Goal: Communication & Community: Participate in discussion

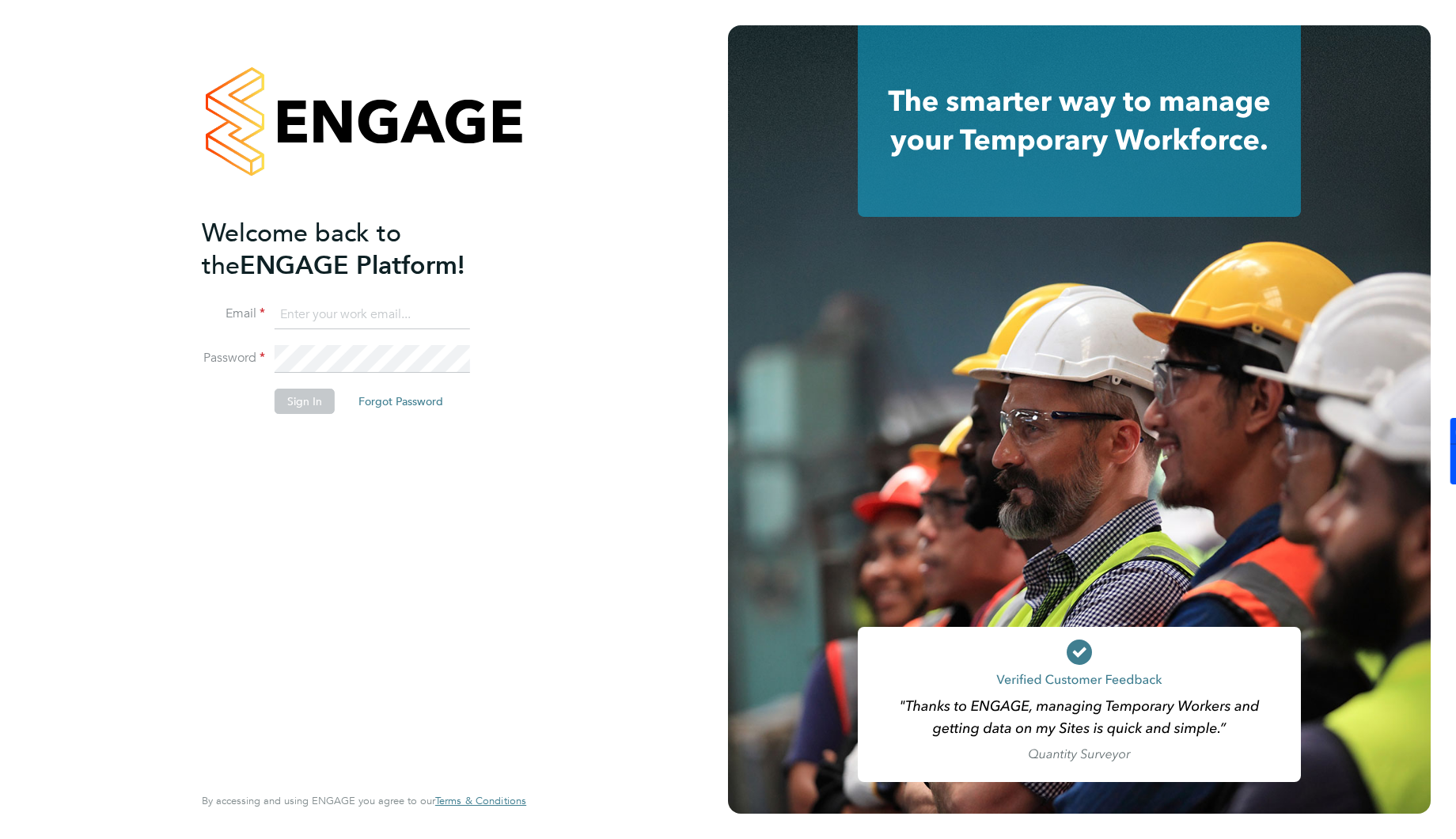
type input "[EMAIL_ADDRESS][DOMAIN_NAME]"
click at [285, 401] on button "Sign In" at bounding box center [304, 401] width 60 height 25
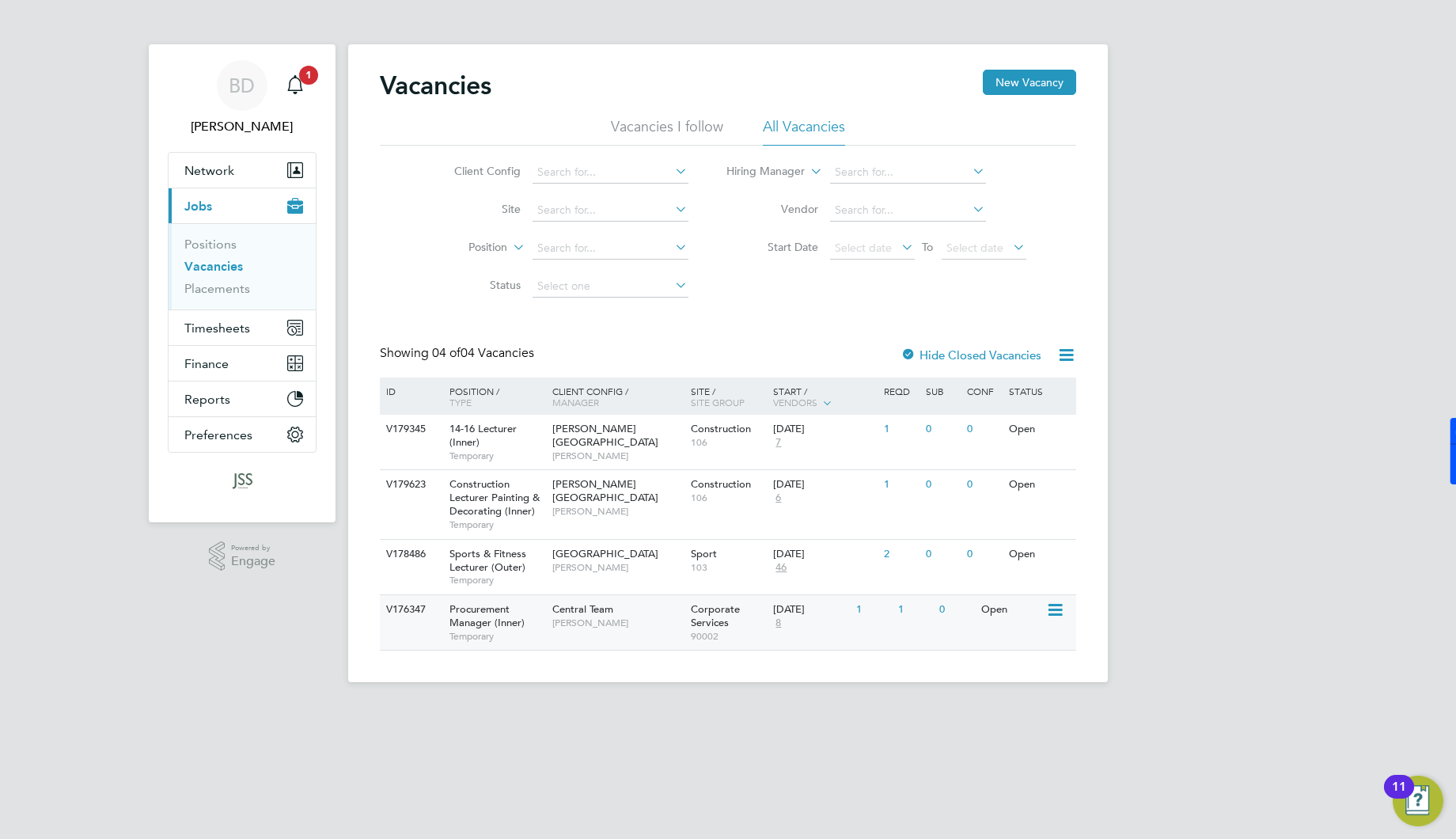
click at [464, 621] on span "Procurement Manager (Inner)" at bounding box center [487, 616] width 75 height 27
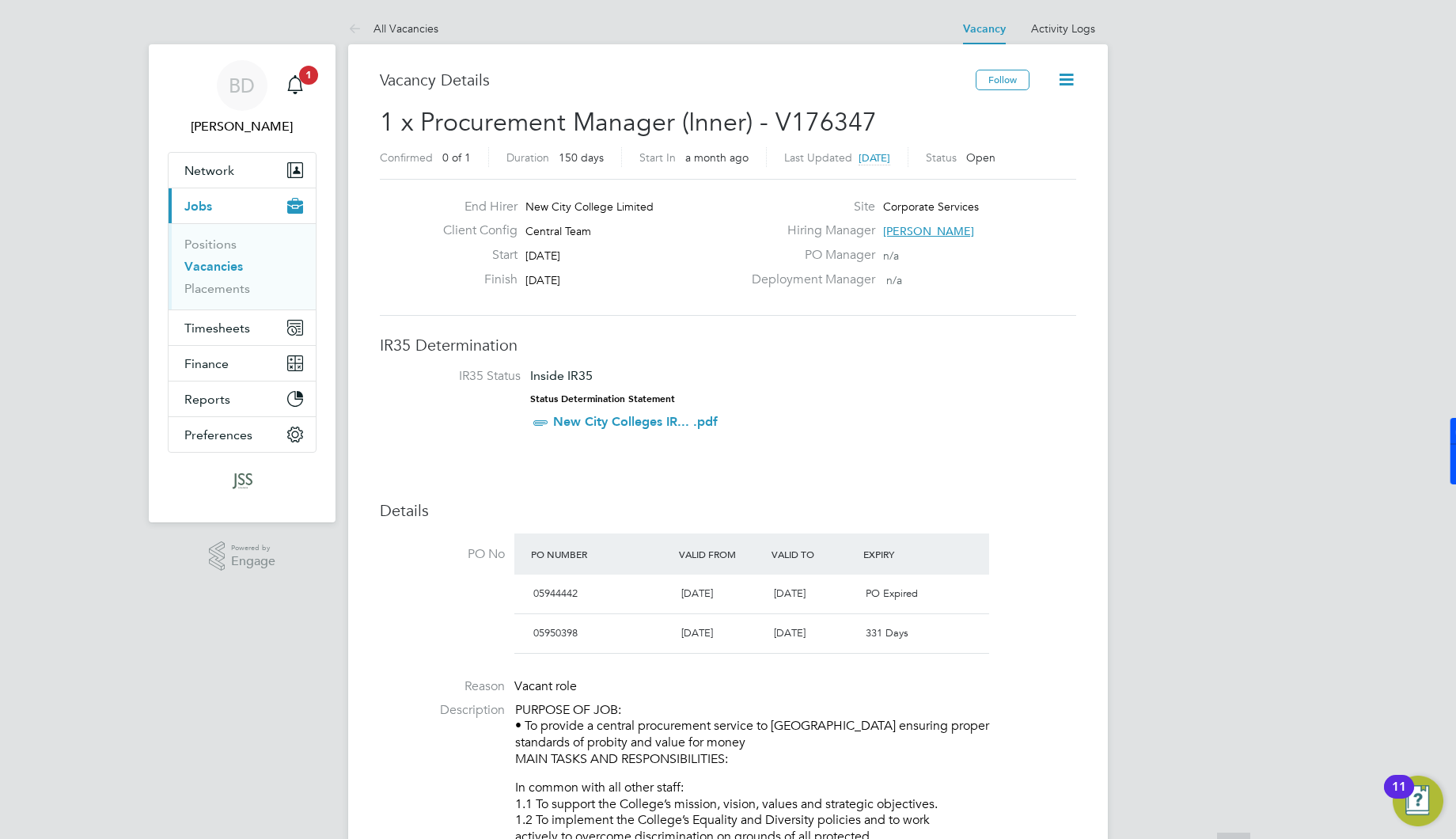
scroll to position [188, 0]
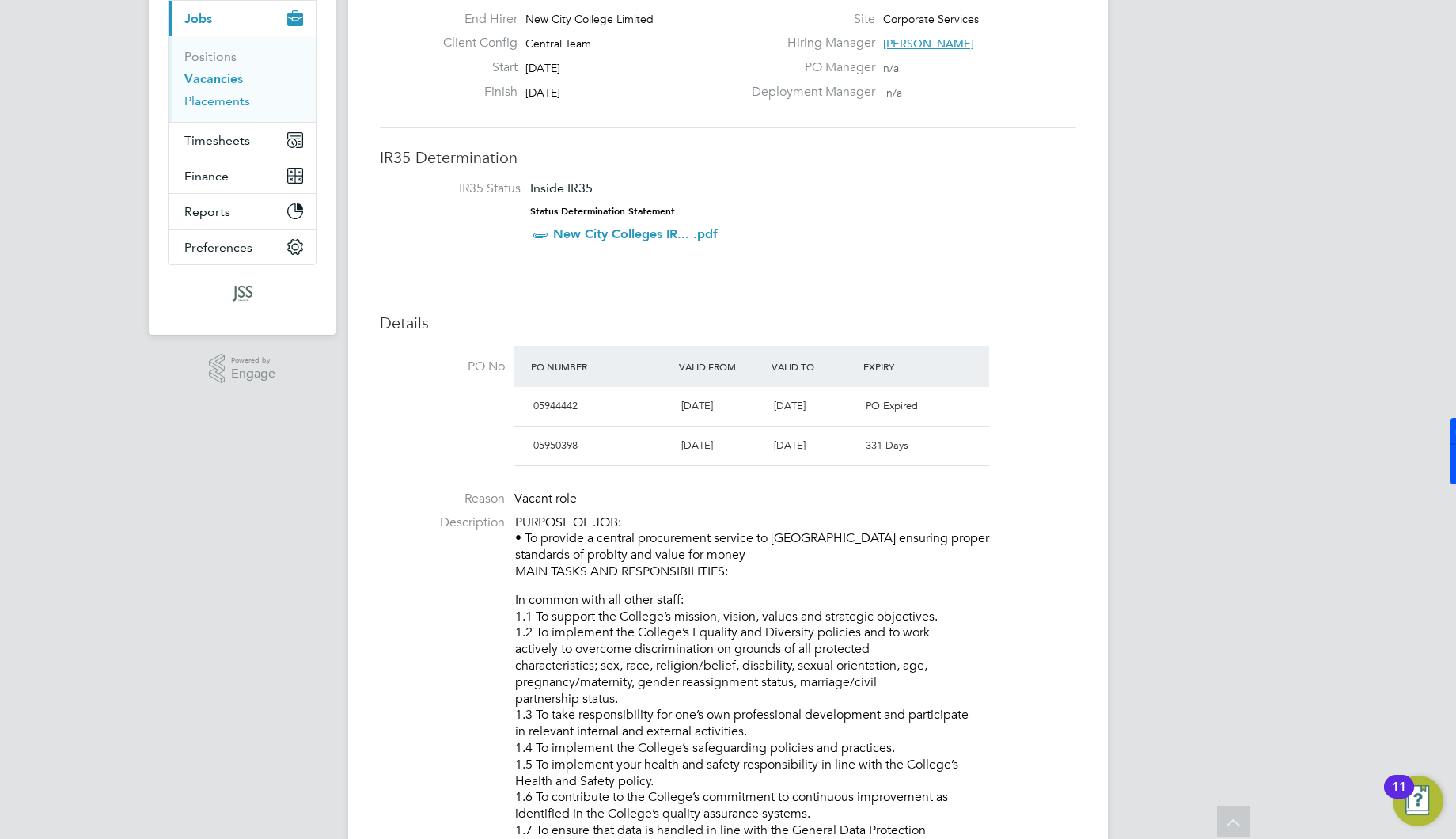
click at [229, 97] on link "Placements" at bounding box center [217, 101] width 65 height 15
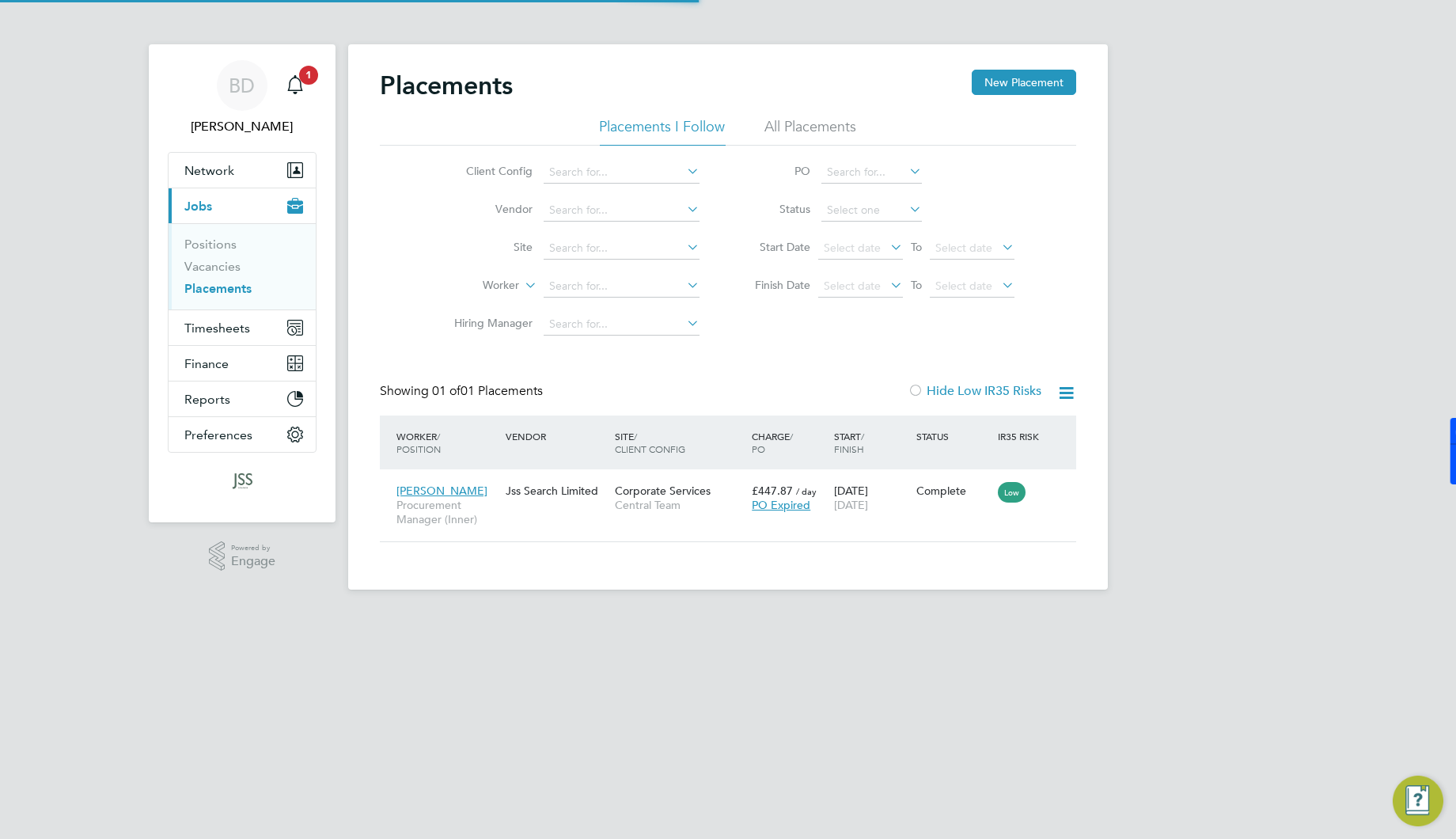
scroll to position [15, 75]
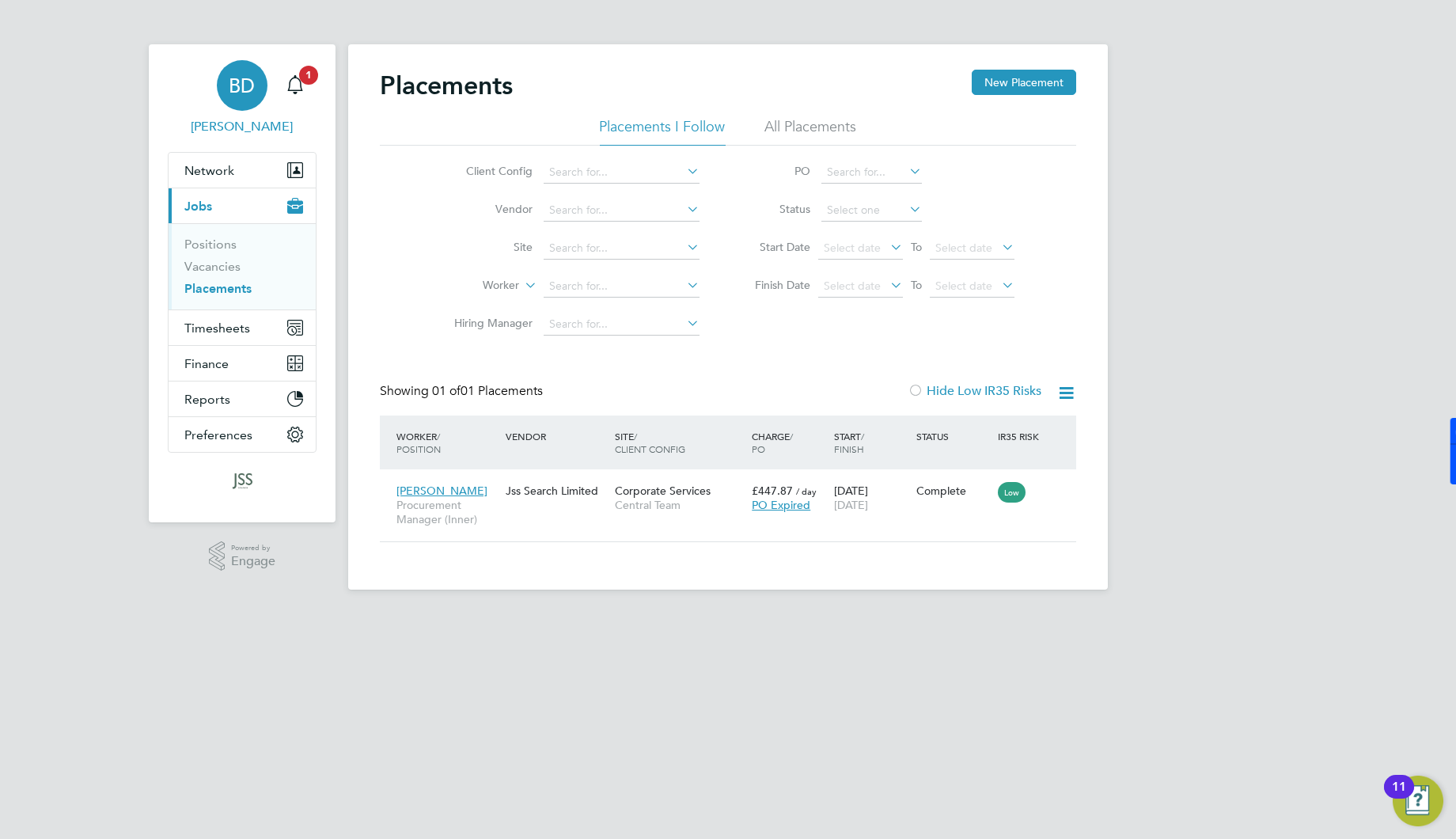
click at [215, 84] on link "BD Ben Densham" at bounding box center [242, 98] width 149 height 76
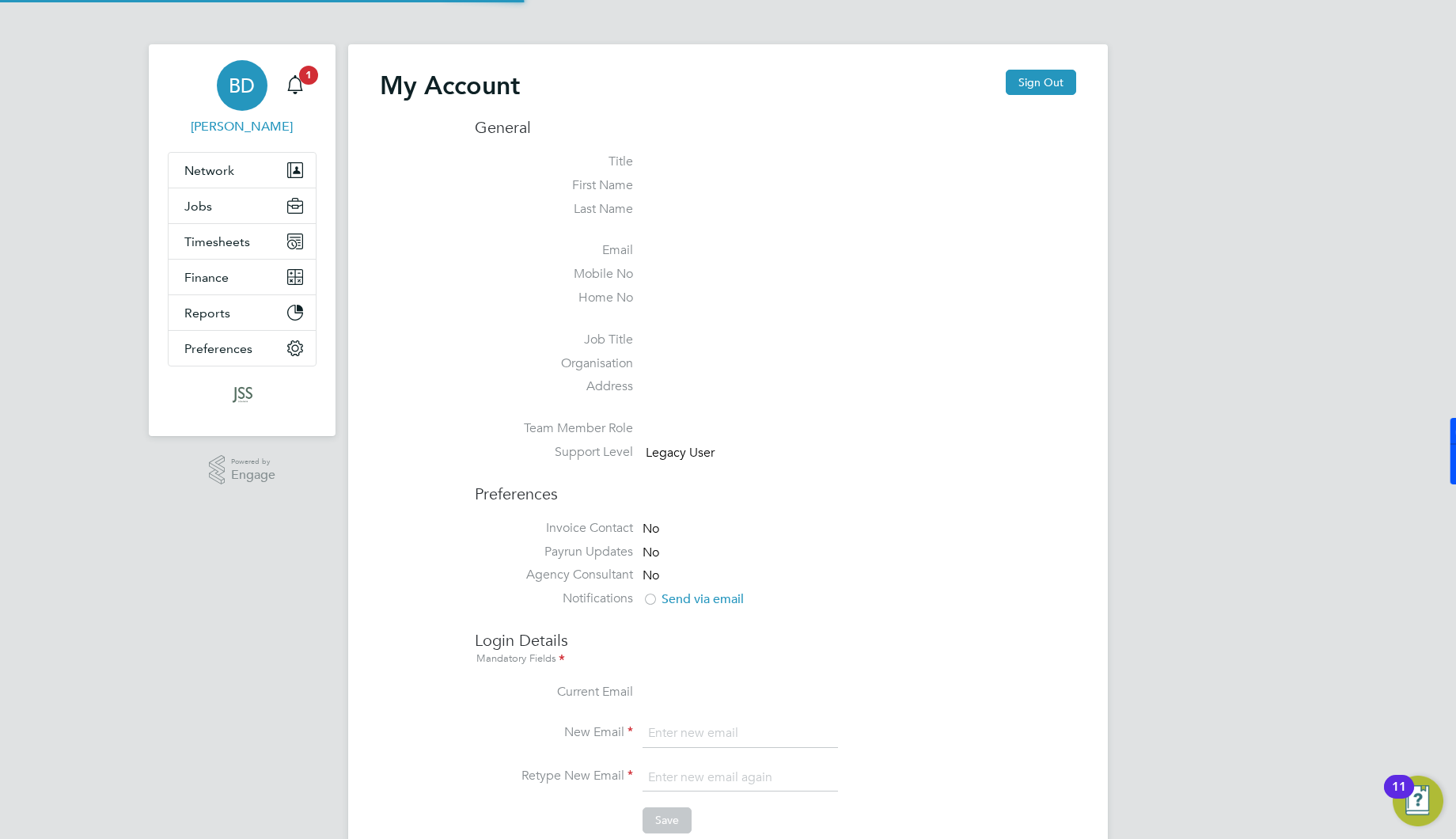
type input "ben.densham@jss-search.com"
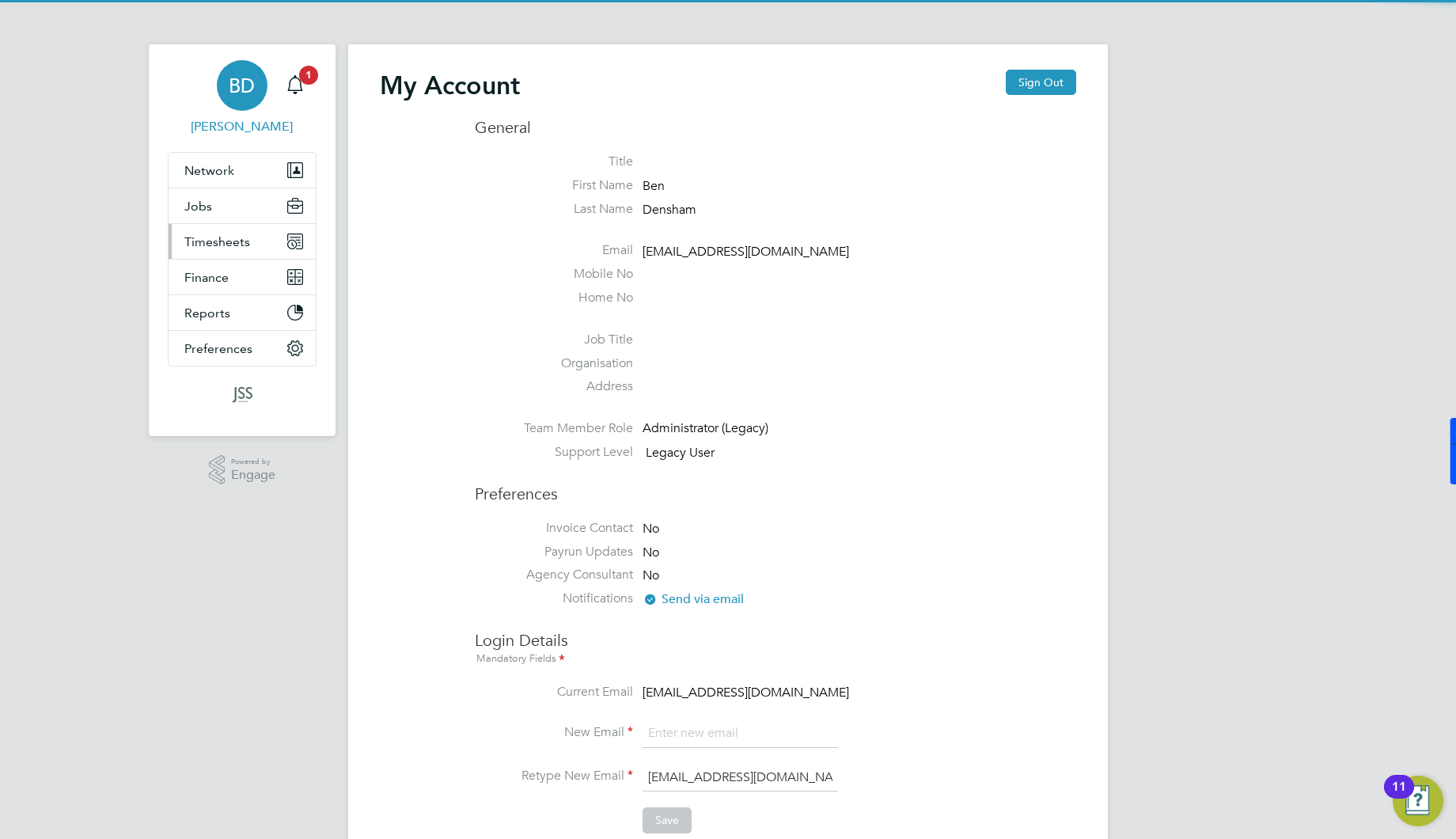
click at [212, 229] on button "Timesheets" at bounding box center [243, 242] width 148 height 35
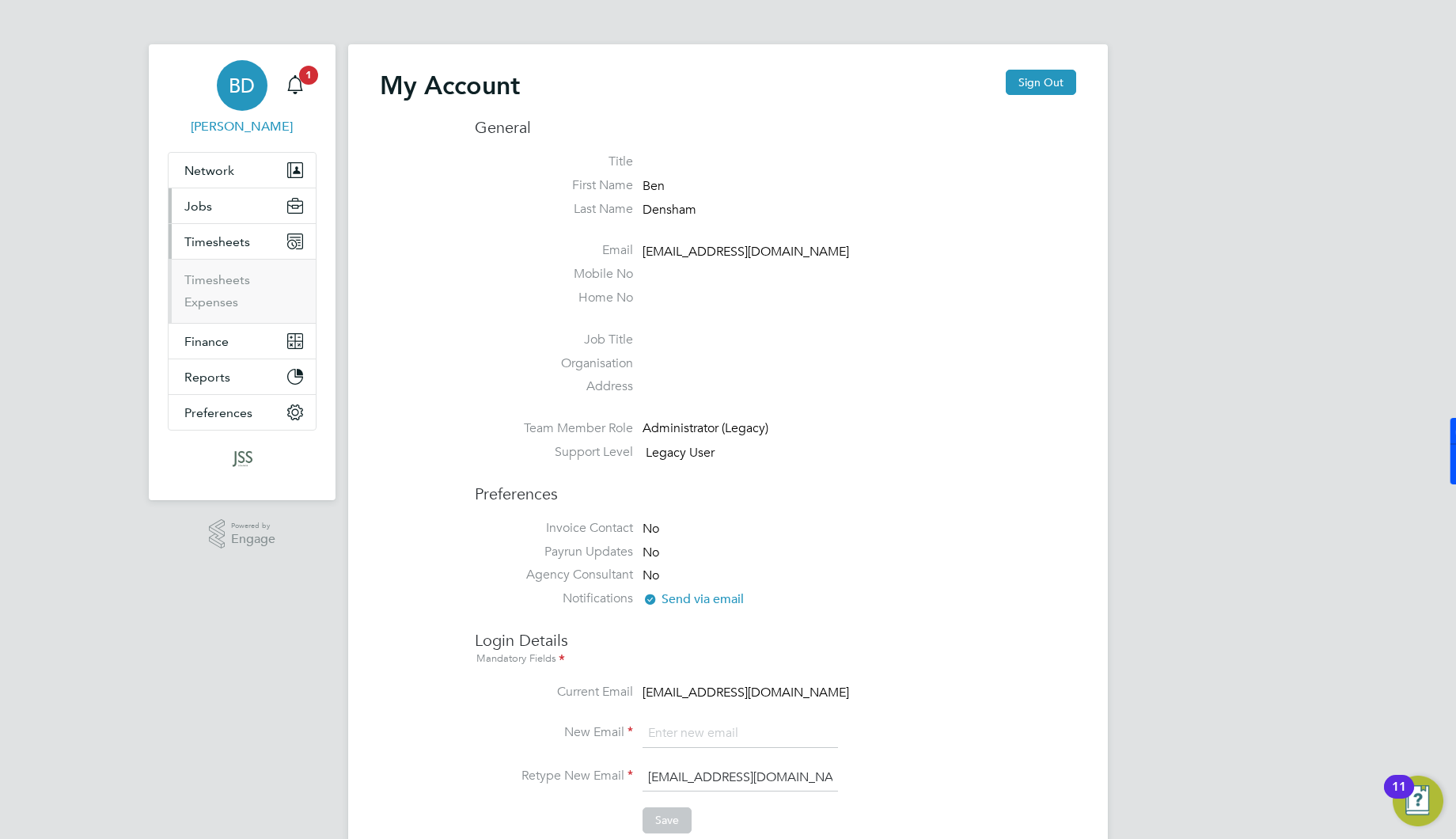
click at [220, 210] on button "Jobs" at bounding box center [243, 205] width 148 height 35
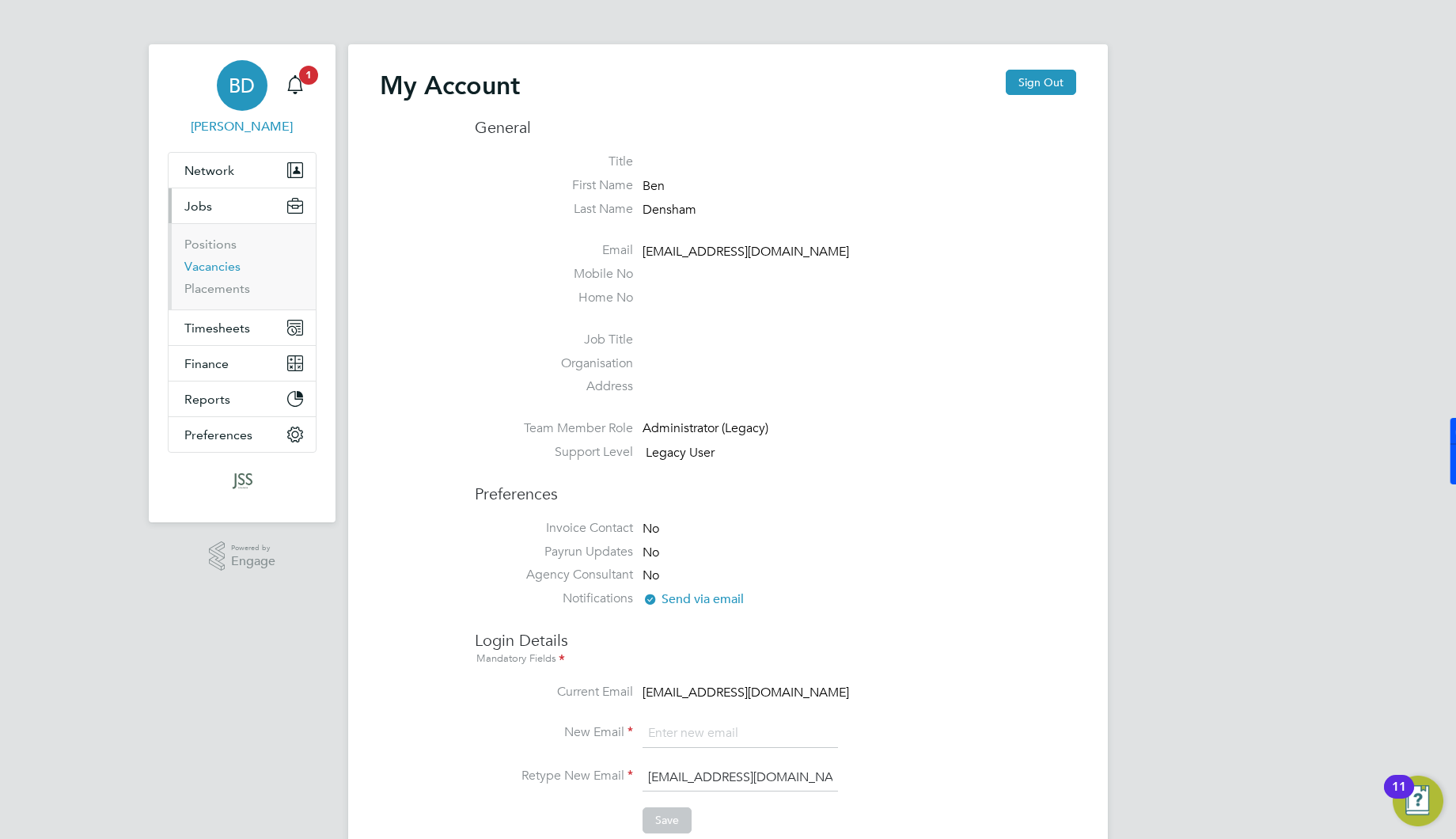
click at [215, 266] on link "Vacancies" at bounding box center [212, 267] width 57 height 15
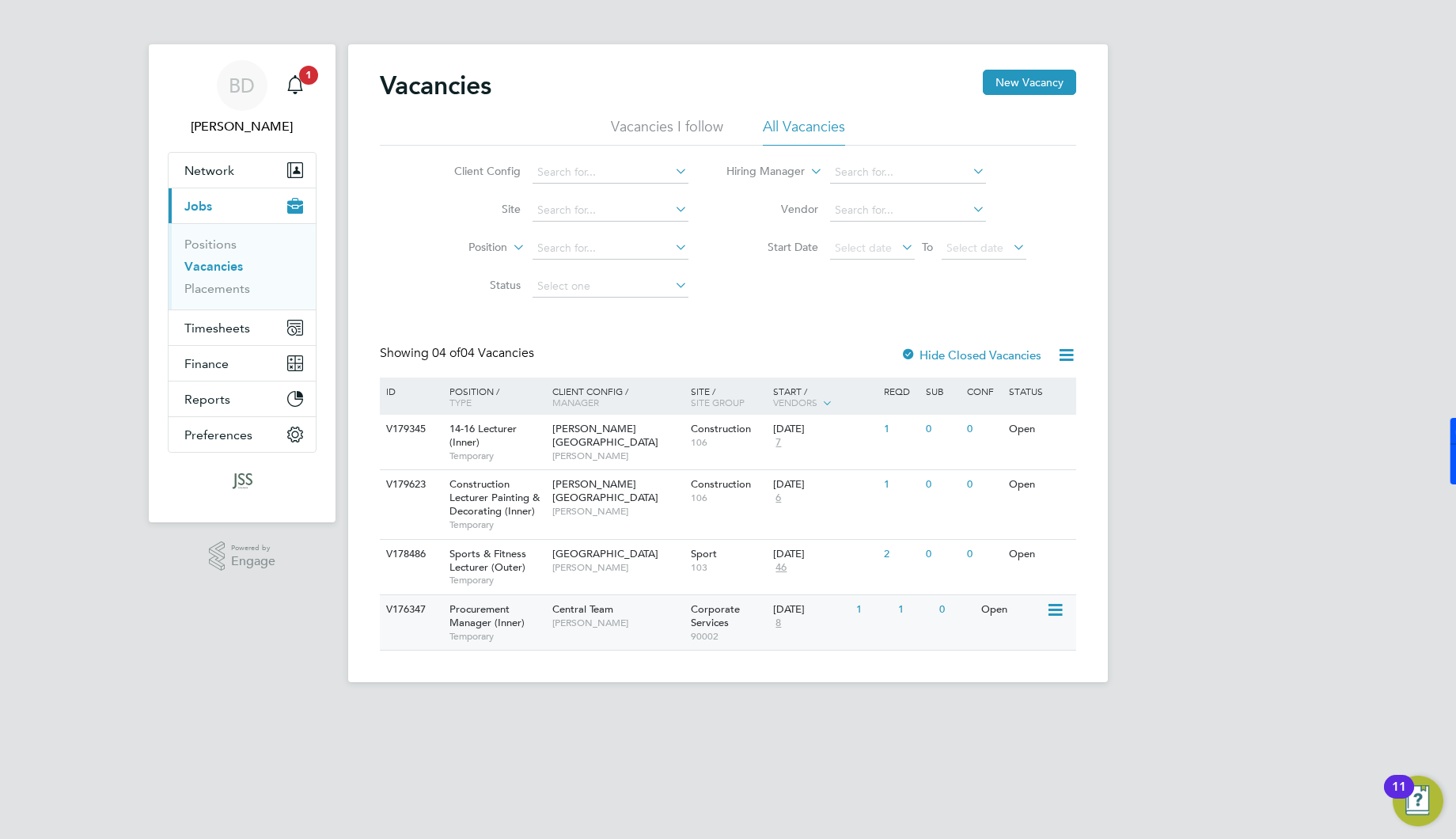
click at [494, 602] on span "Procurement Manager (Inner)" at bounding box center [487, 616] width 75 height 27
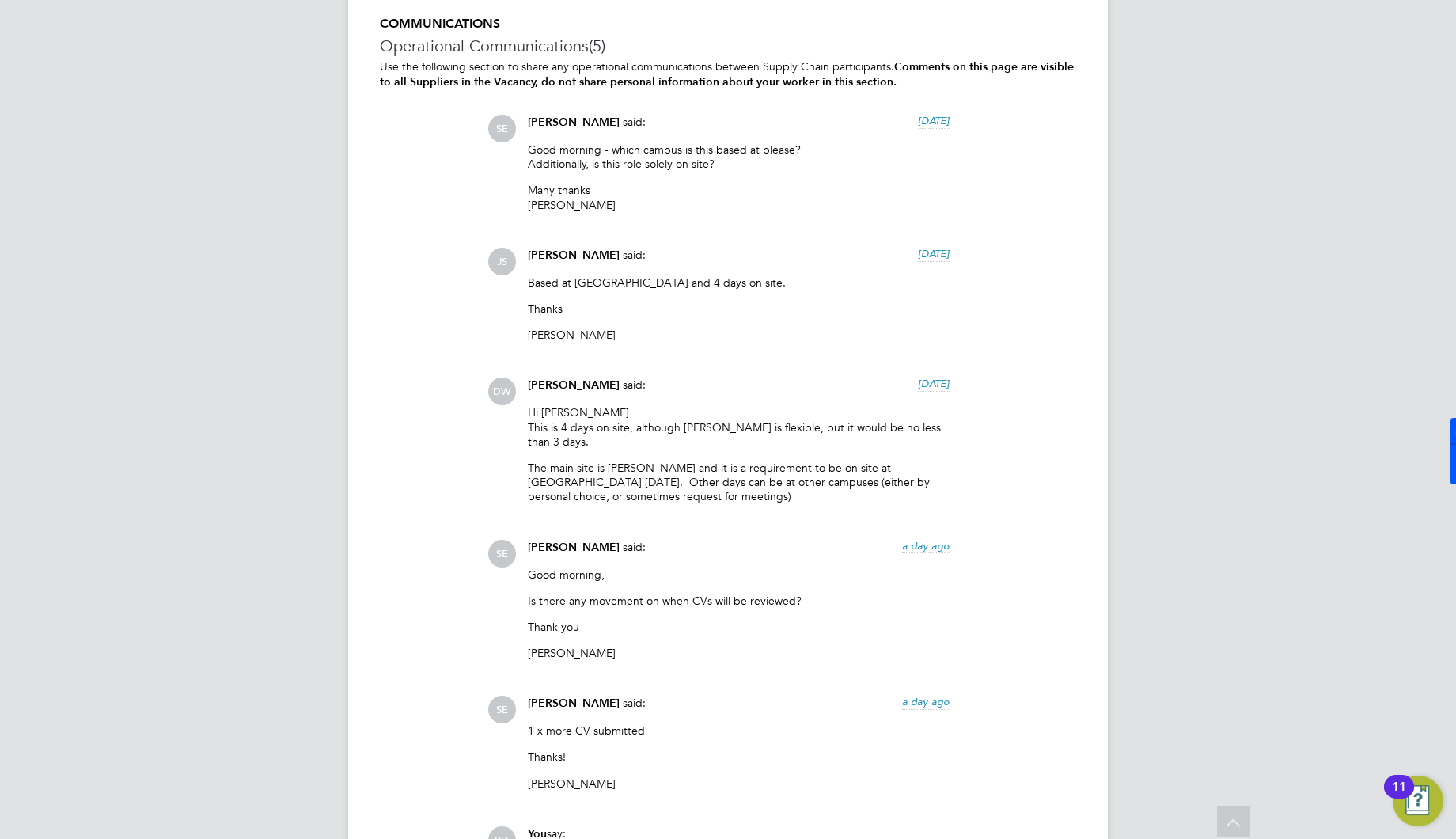
scroll to position [3368, 0]
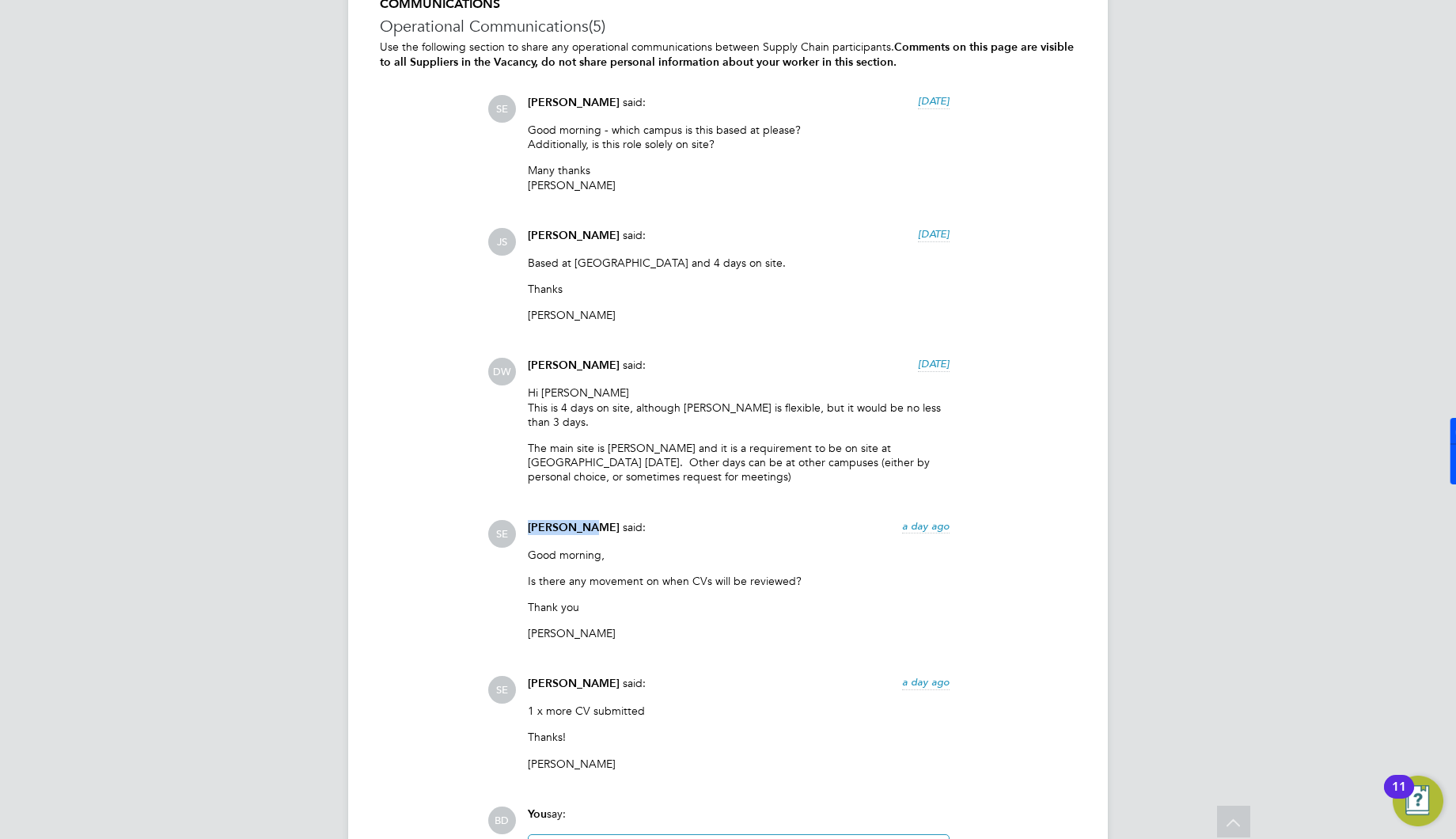
drag, startPoint x: 586, startPoint y: 506, endPoint x: 525, endPoint y: 506, distance: 61.0
click at [525, 520] on div "Sophia Ede said: a day ago Good morning, Is there any movement on when CVs will…" at bounding box center [738, 586] width 437 height 133
copy span "Sophia Ede"
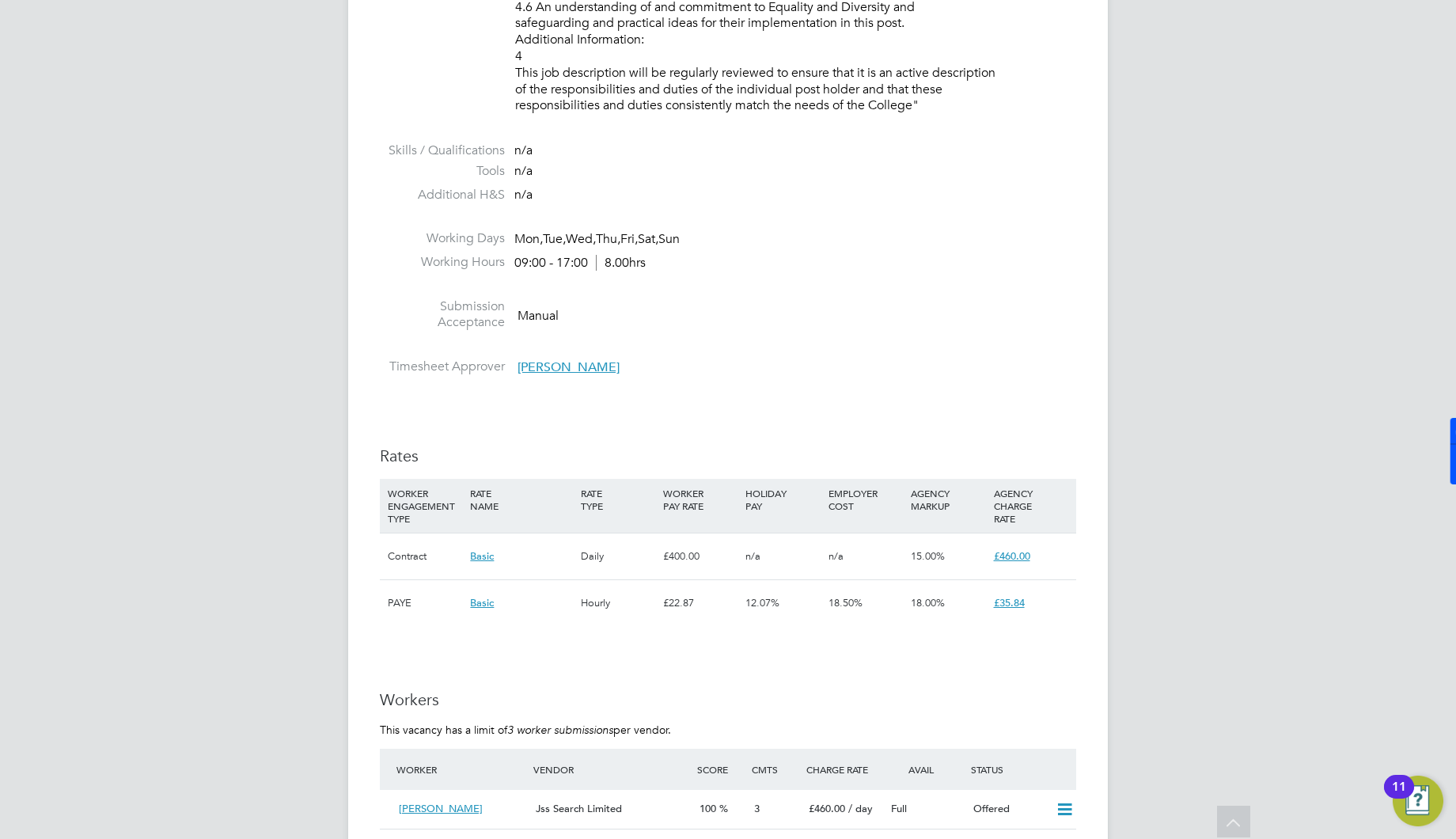
scroll to position [2628, 0]
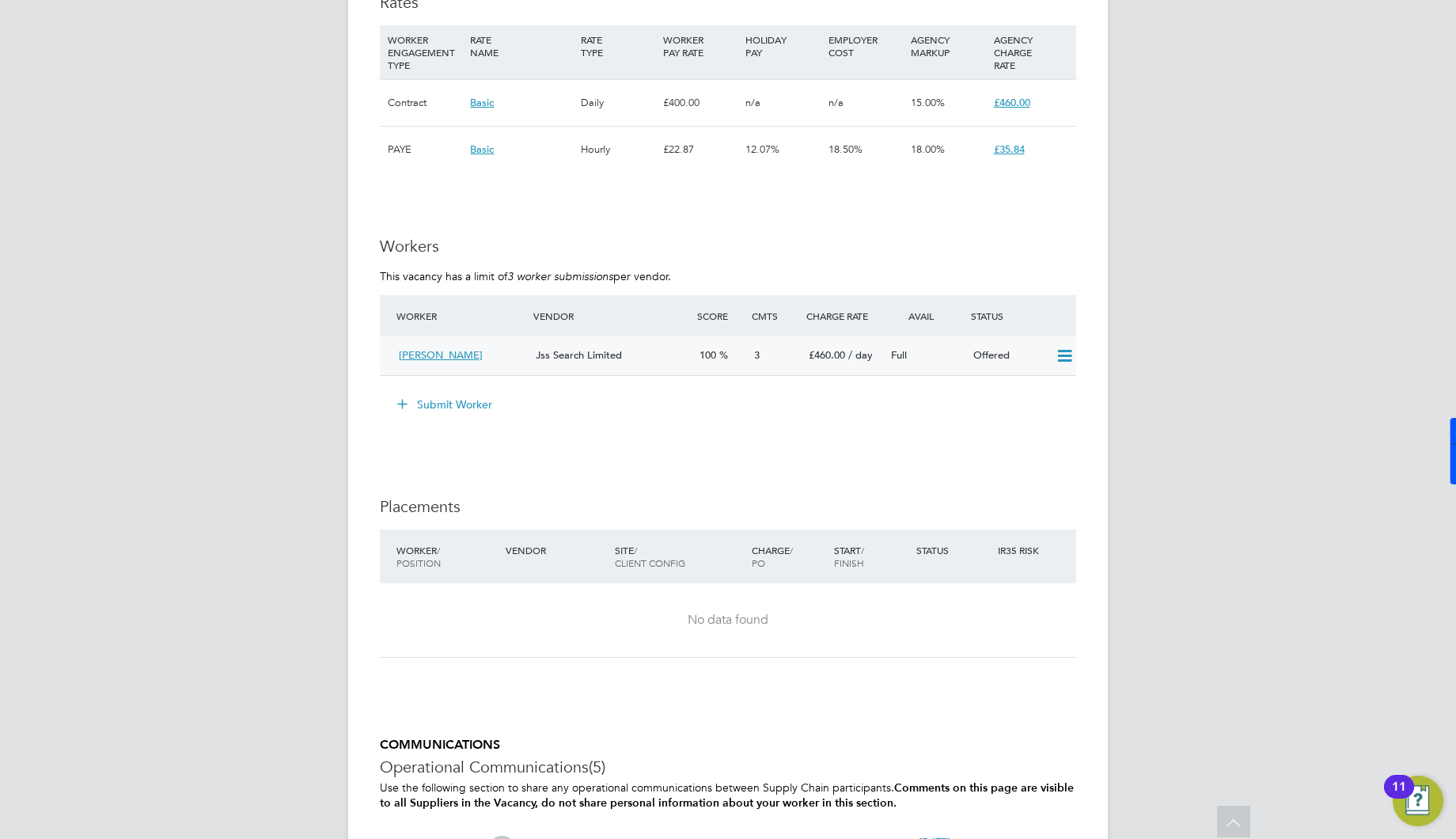
click at [458, 357] on span "[PERSON_NAME]" at bounding box center [440, 355] width 83 height 13
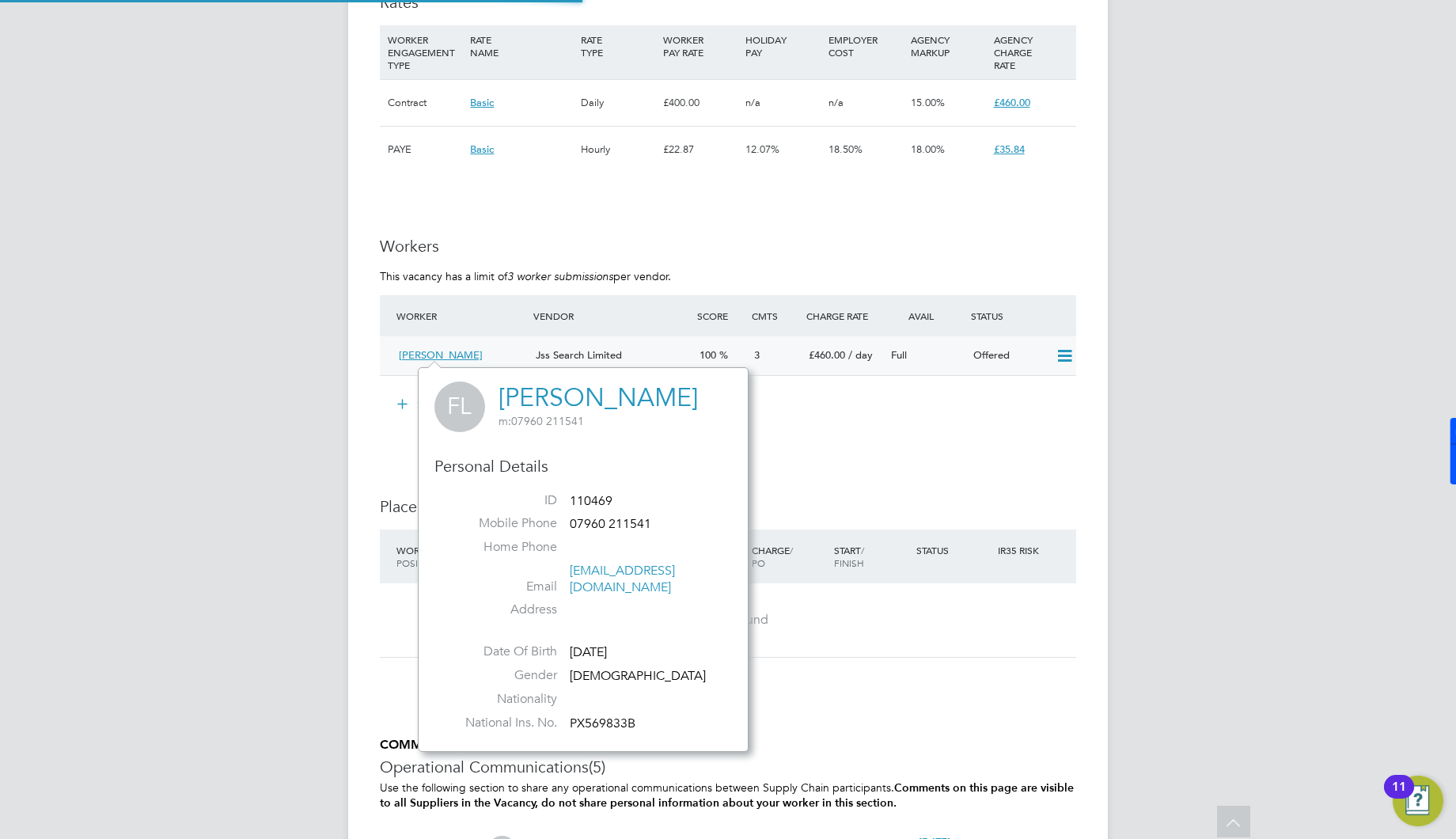
scroll to position [368, 330]
click at [605, 395] on link "[PERSON_NAME]" at bounding box center [598, 398] width 199 height 31
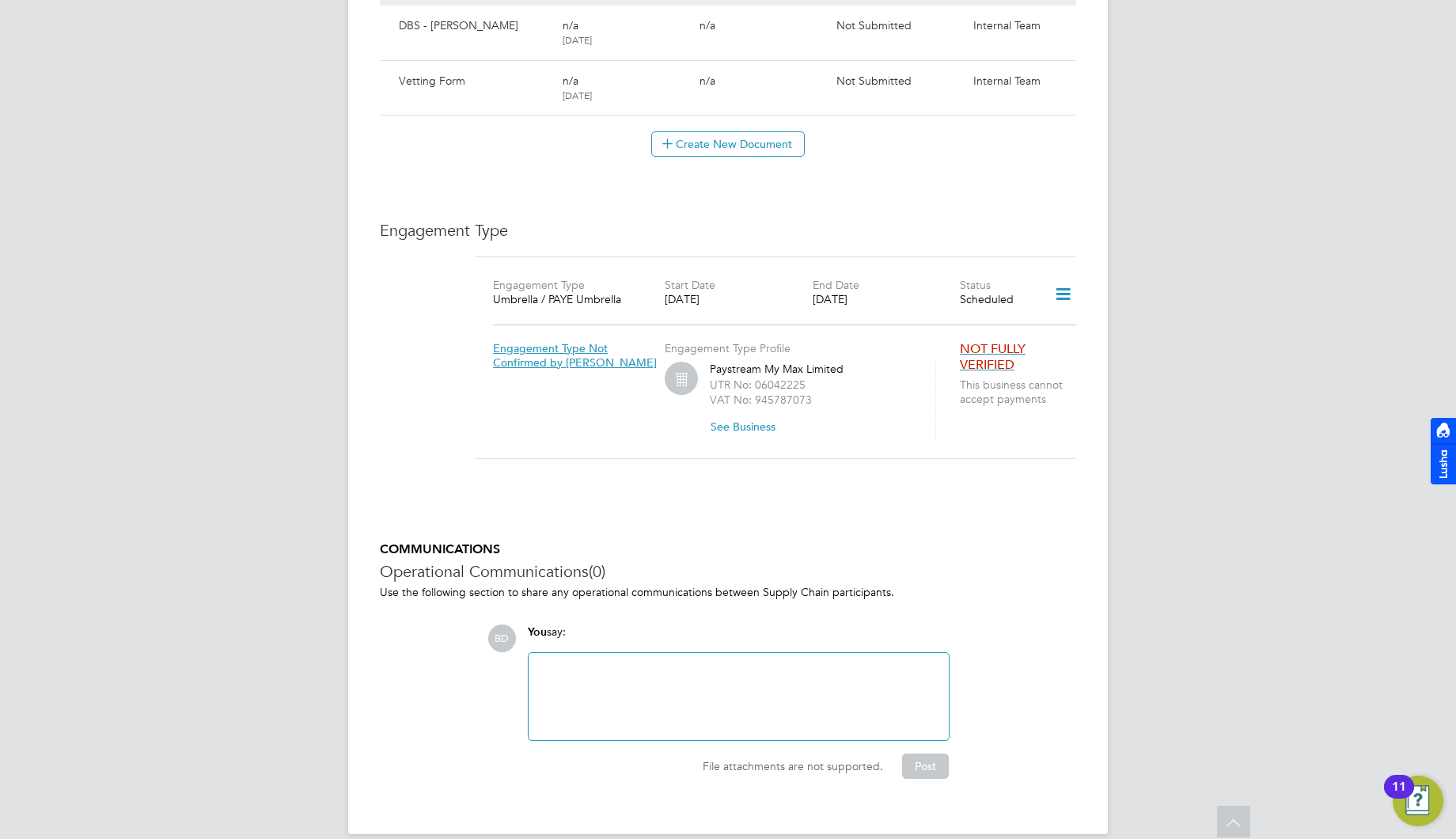
scroll to position [940, 0]
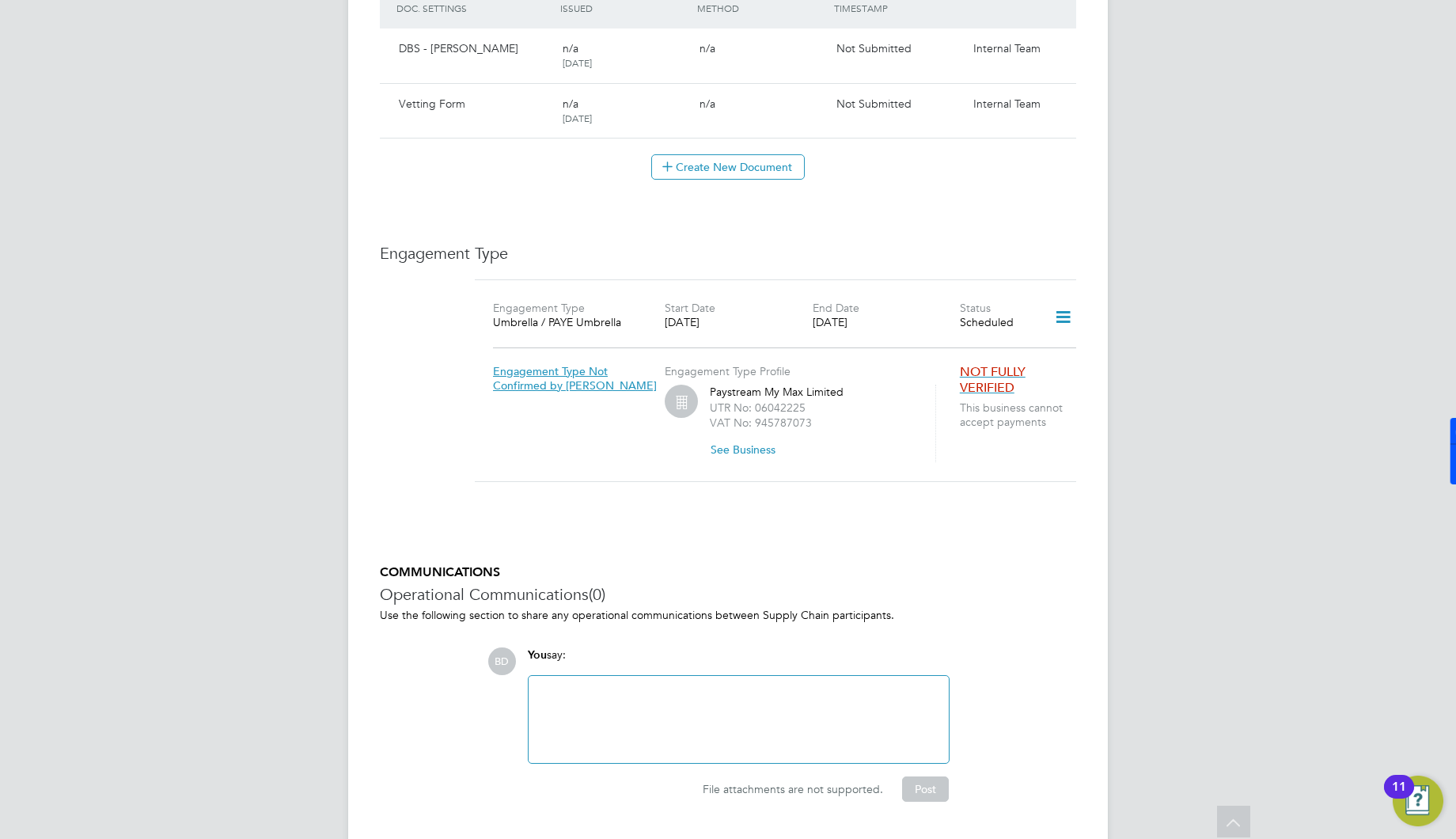
click at [629, 705] on div at bounding box center [738, 719] width 401 height 68
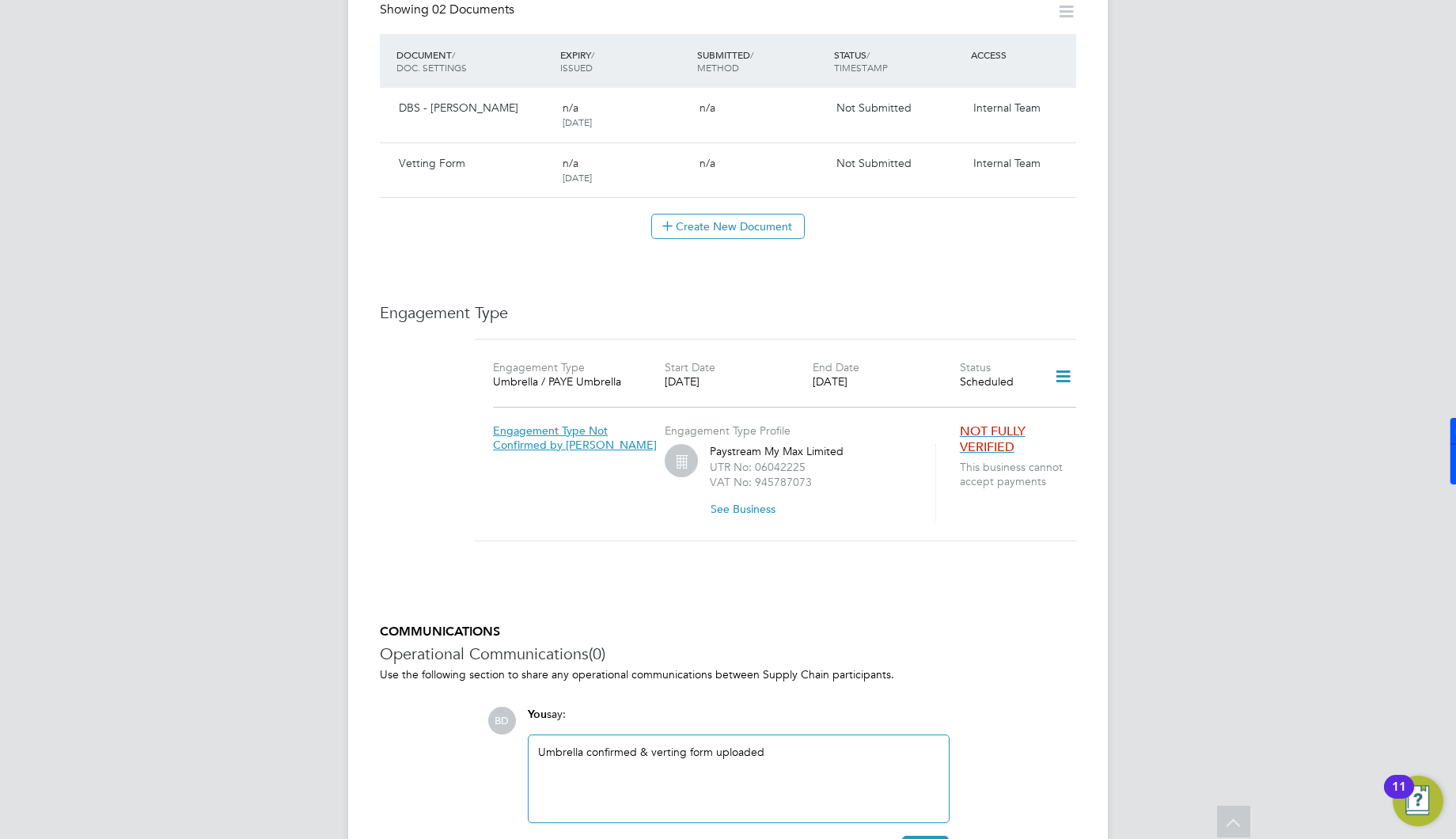
scroll to position [872, 0]
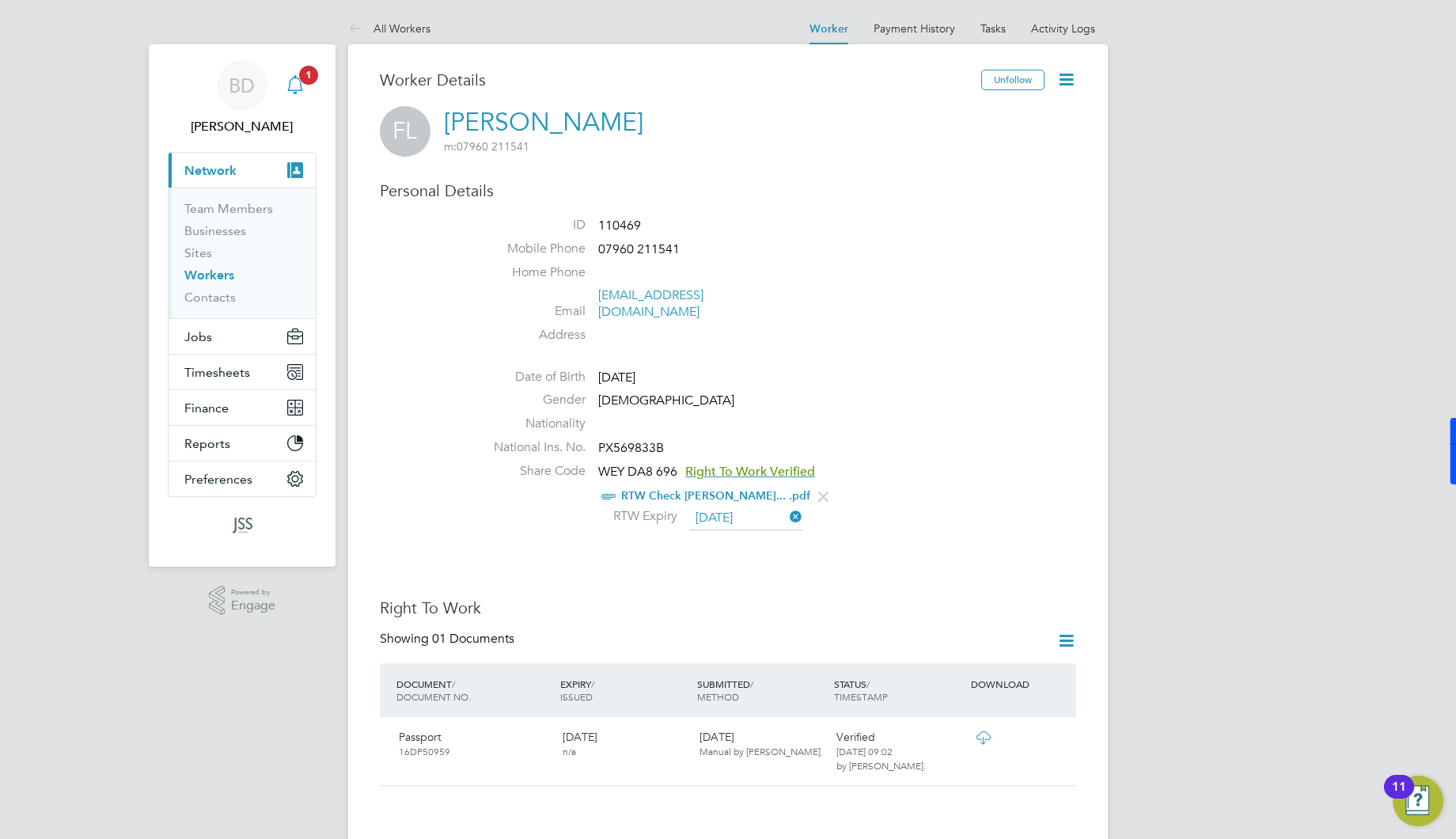
click at [296, 88] on icon "Main navigation" at bounding box center [295, 84] width 19 height 19
